Goal: Information Seeking & Learning: Find specific page/section

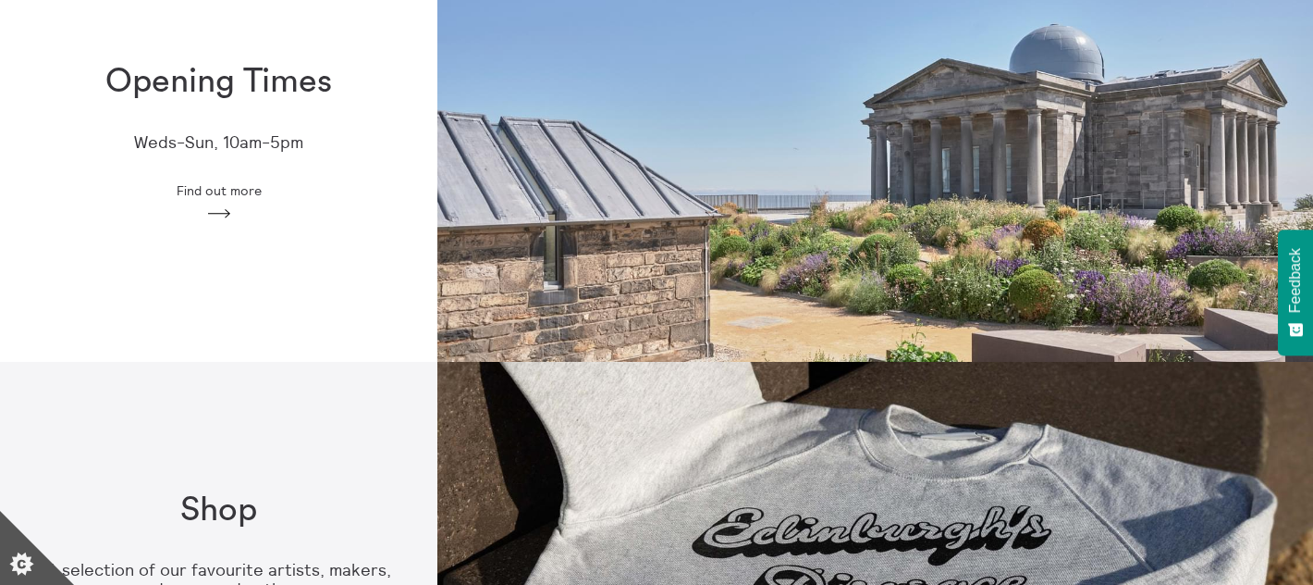
scroll to position [616, 0]
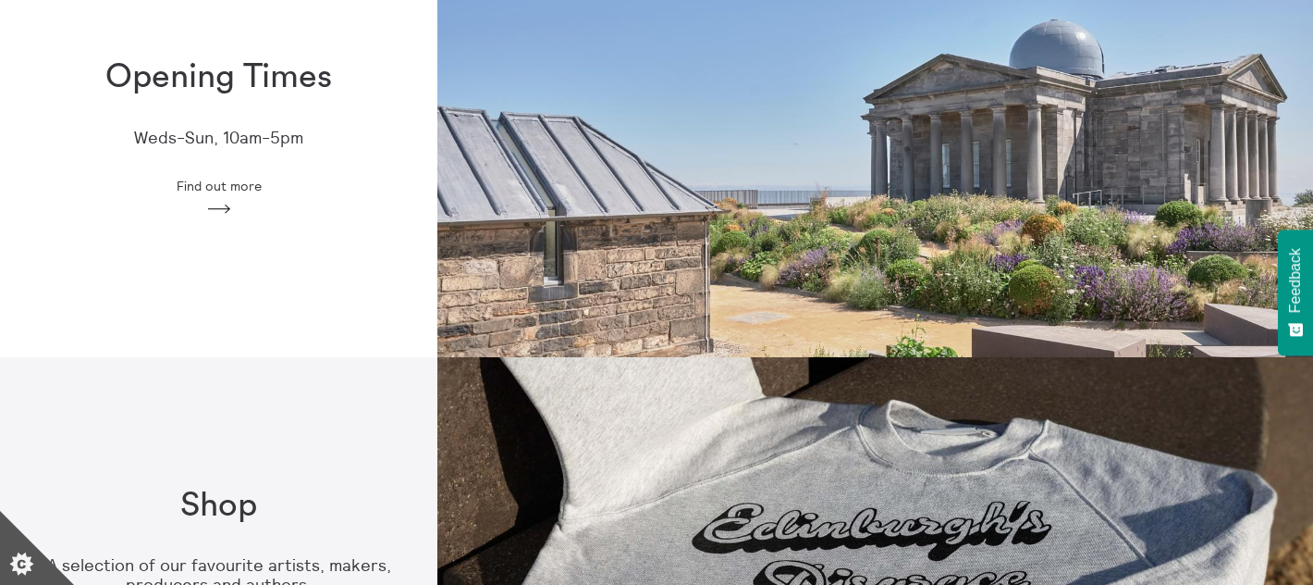
click at [231, 188] on span "Find out more" at bounding box center [219, 185] width 85 height 15
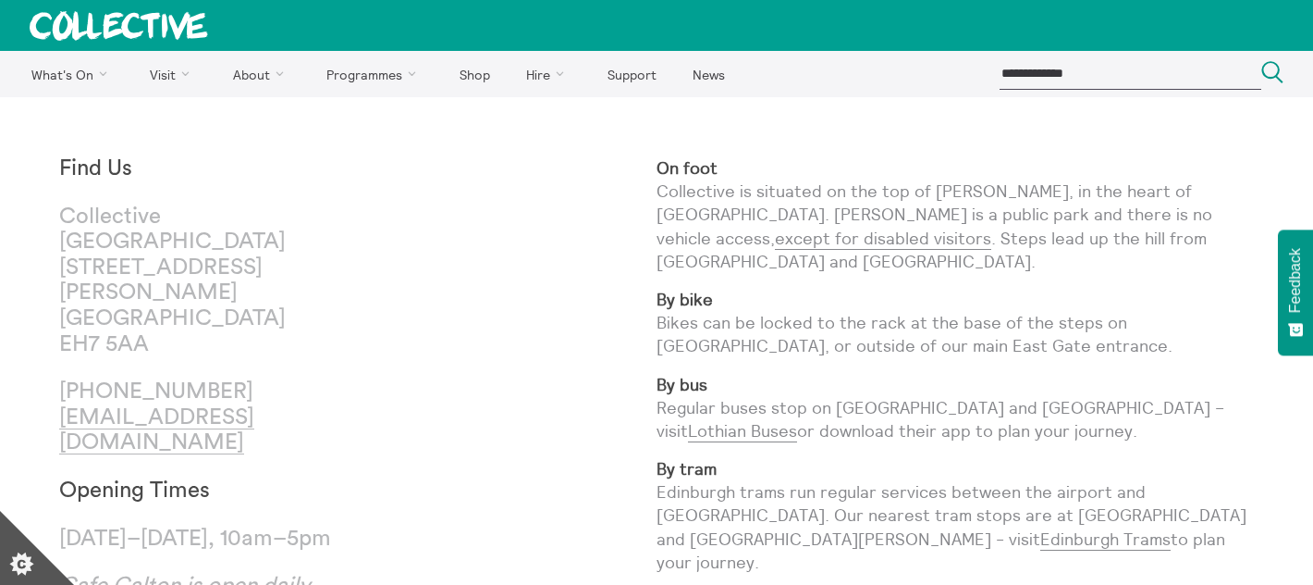
click at [1067, 61] on input "search" at bounding box center [1131, 73] width 262 height 31
type input "**********"
click at [1262, 61] on button "Search Close" at bounding box center [1273, 73] width 22 height 25
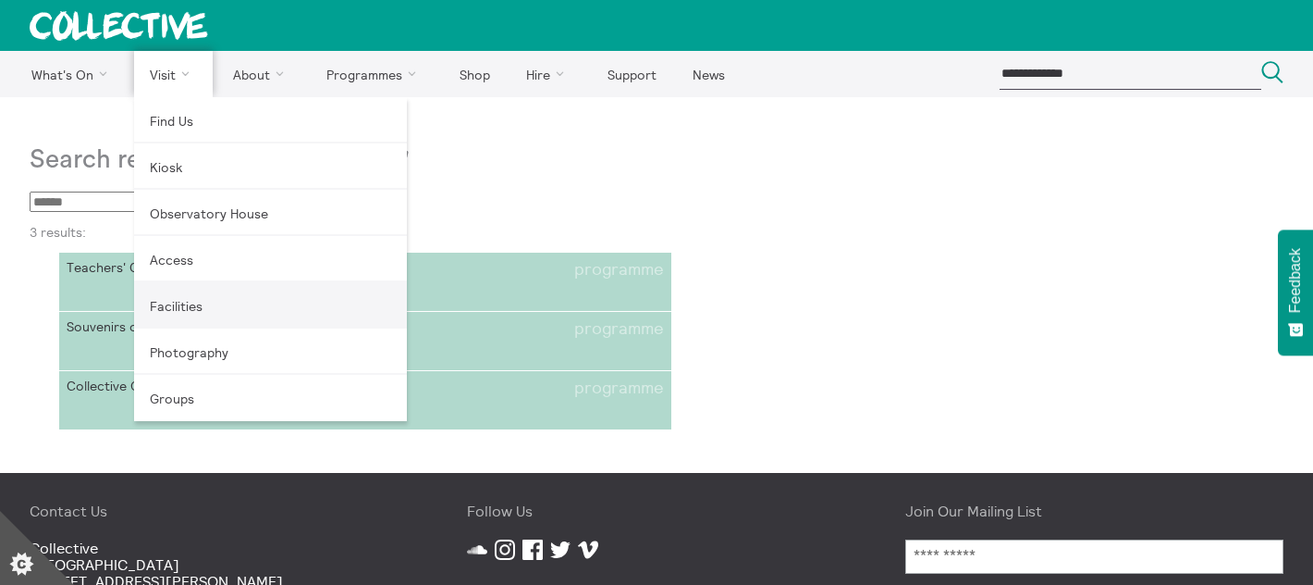
click at [176, 311] on link "Facilities" at bounding box center [270, 305] width 273 height 46
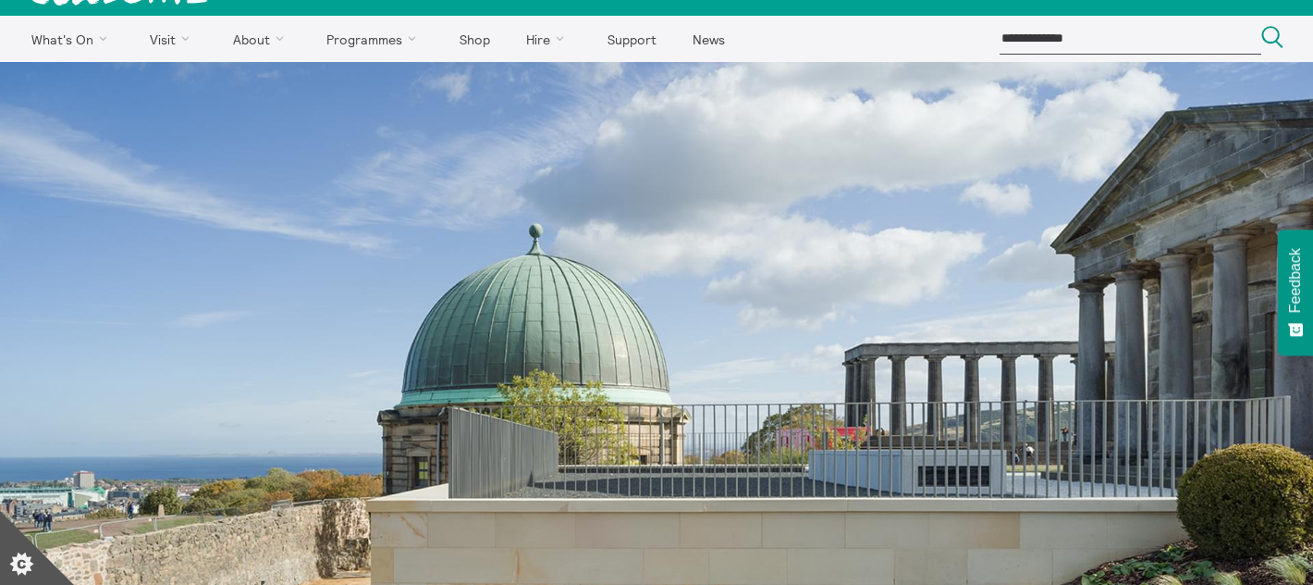
scroll to position [46, 0]
